Goal: Browse casually: Explore the website without a specific task or goal

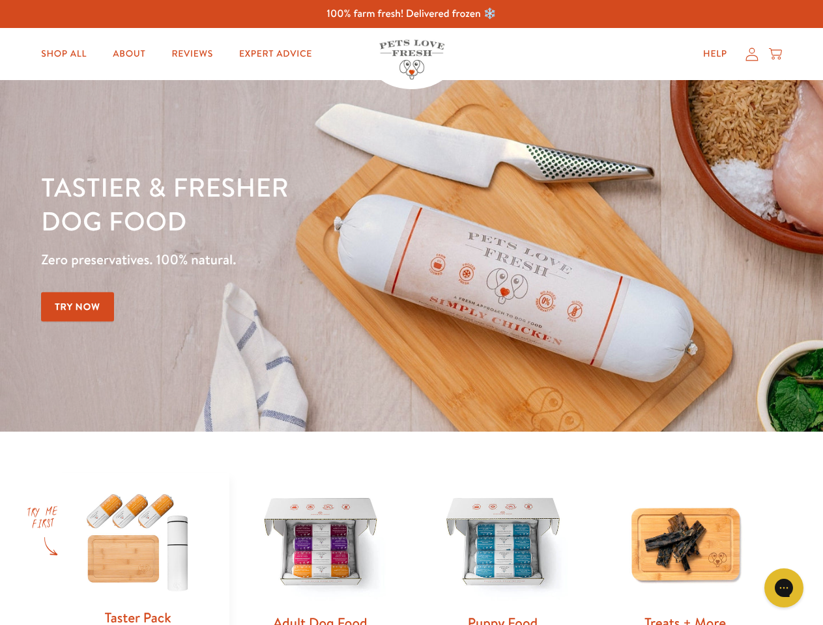
click at [411, 313] on div "Tastier & fresher dog food Zero preservatives. 100% natural. Try Now" at bounding box center [288, 256] width 494 height 172
click at [784, 588] on icon "Open gorgias live chat" at bounding box center [783, 588] width 12 height 12
